Goal: Entertainment & Leisure: Consume media (video, audio)

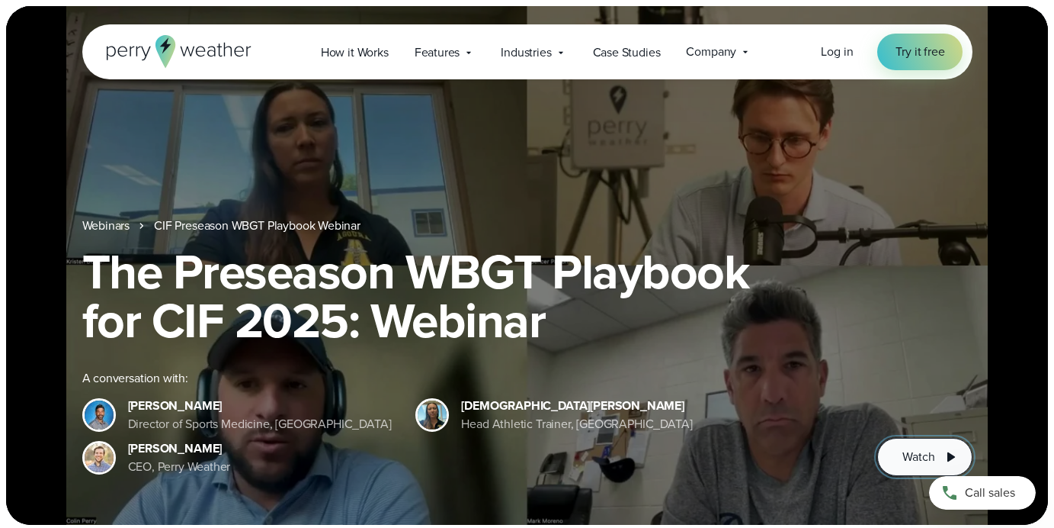
click at [910, 459] on span "Watch" at bounding box center [919, 457] width 32 height 18
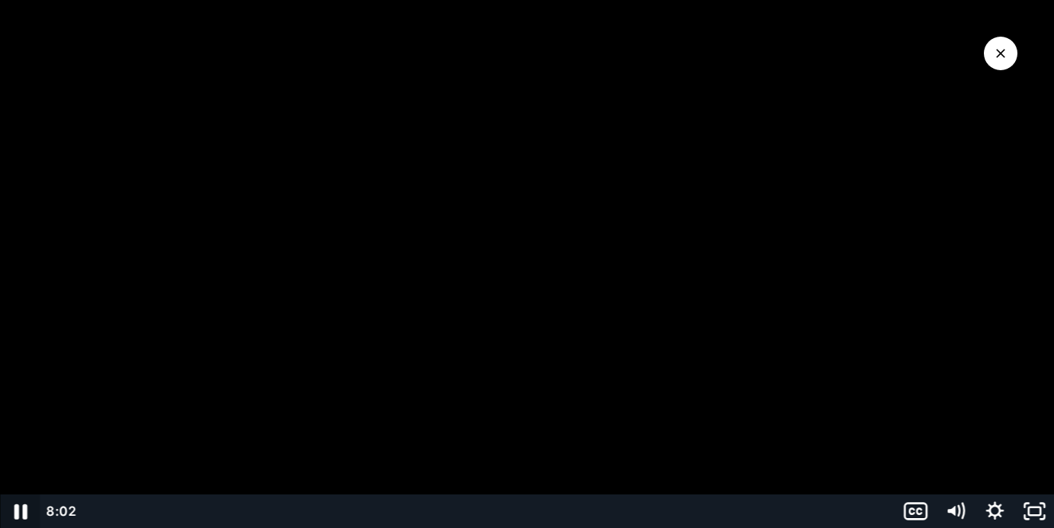
click at [27, 514] on icon "Pause" at bounding box center [19, 511] width 47 height 40
click at [14, 512] on icon "Play Video" at bounding box center [21, 511] width 47 height 40
click at [23, 515] on icon "Pause" at bounding box center [20, 511] width 13 height 15
click at [13, 502] on icon "Play Video" at bounding box center [21, 511] width 47 height 40
click at [21, 510] on icon "Pause" at bounding box center [19, 511] width 47 height 40
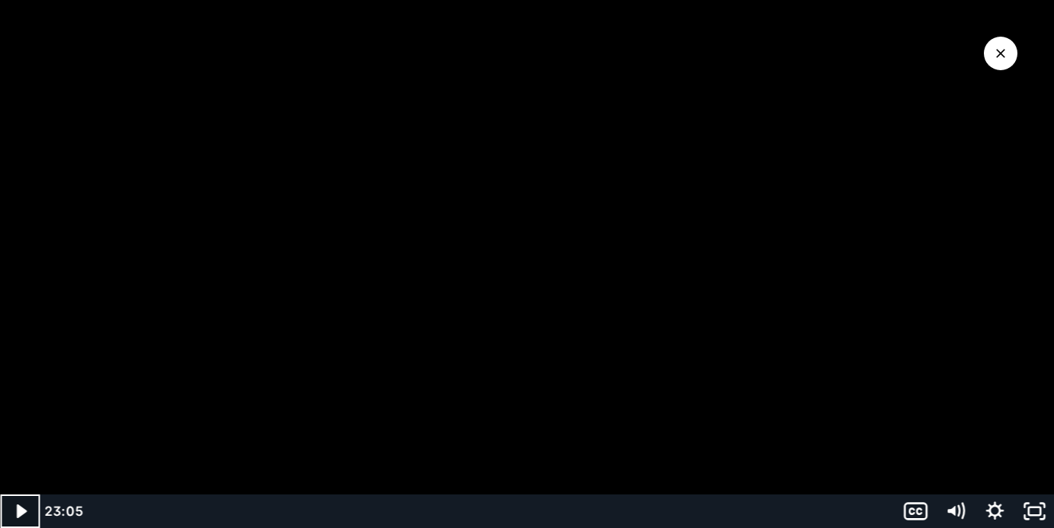
click at [23, 507] on icon "Play Video" at bounding box center [22, 511] width 40 height 34
click at [25, 515] on icon "Pause" at bounding box center [20, 511] width 11 height 13
click at [11, 505] on icon "Play Video" at bounding box center [21, 511] width 47 height 40
click at [27, 509] on icon "Pause" at bounding box center [20, 511] width 40 height 34
click at [20, 508] on icon "Play Video" at bounding box center [22, 510] width 12 height 17
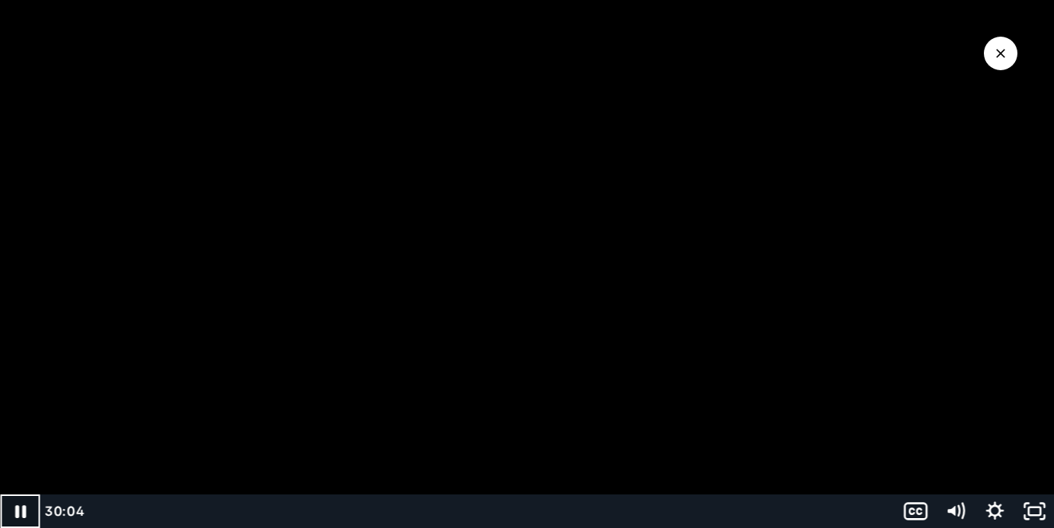
click at [23, 516] on icon "Pause" at bounding box center [20, 511] width 11 height 13
click at [18, 512] on icon "Play Video" at bounding box center [22, 510] width 12 height 17
click at [772, 311] on div at bounding box center [527, 264] width 1054 height 528
click at [14, 503] on icon "Play Video" at bounding box center [22, 511] width 40 height 34
click at [21, 510] on icon "Pause" at bounding box center [19, 511] width 47 height 40
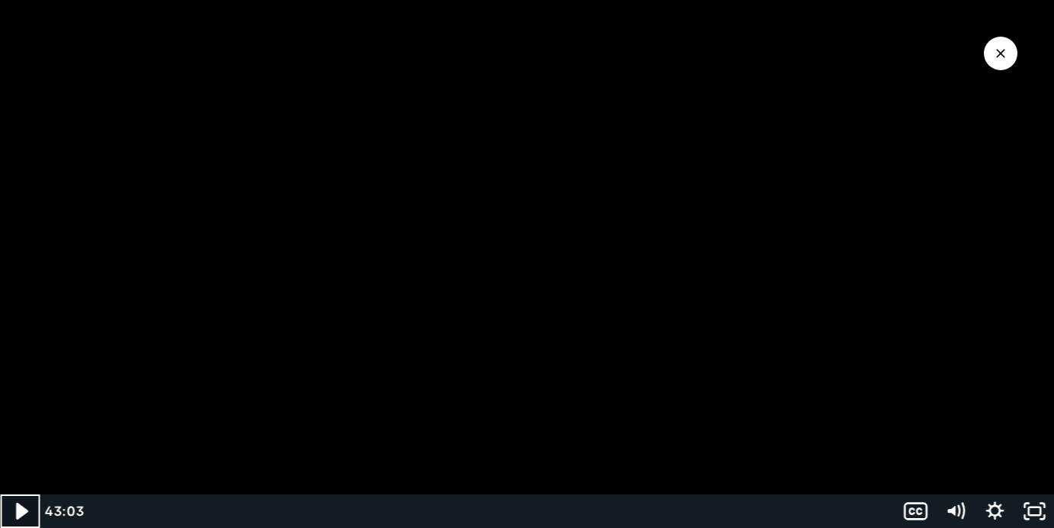
click at [21, 509] on icon "Play Video" at bounding box center [22, 510] width 12 height 17
click at [17, 515] on icon "Pause" at bounding box center [20, 511] width 13 height 15
click at [11, 520] on icon "Play Video" at bounding box center [22, 511] width 40 height 34
